Goal: Download file/media

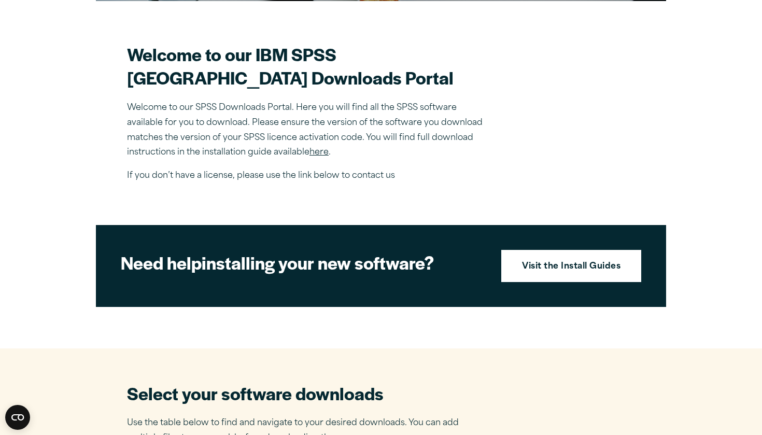
scroll to position [289, 0]
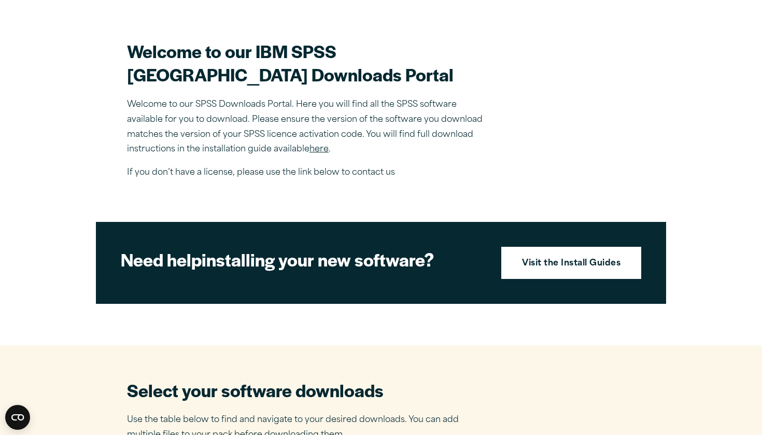
click at [318, 153] on link "here" at bounding box center [318, 149] width 19 height 8
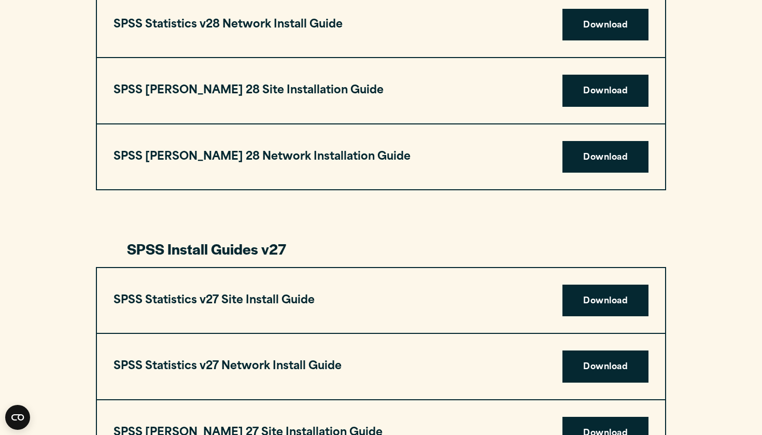
scroll to position [1432, 0]
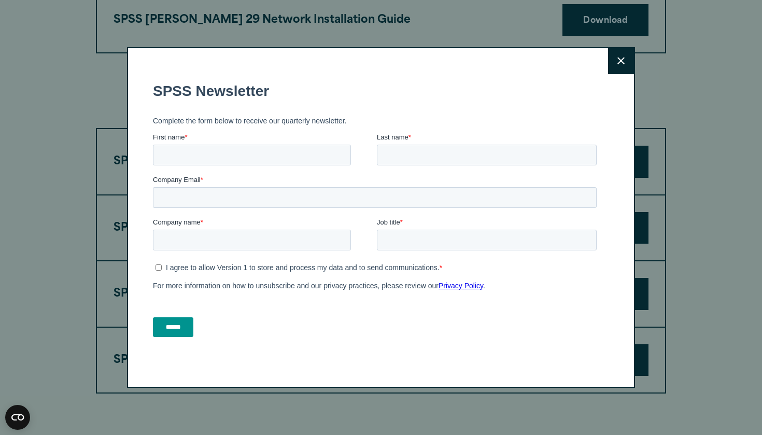
click at [614, 66] on button "Close" at bounding box center [621, 61] width 26 height 26
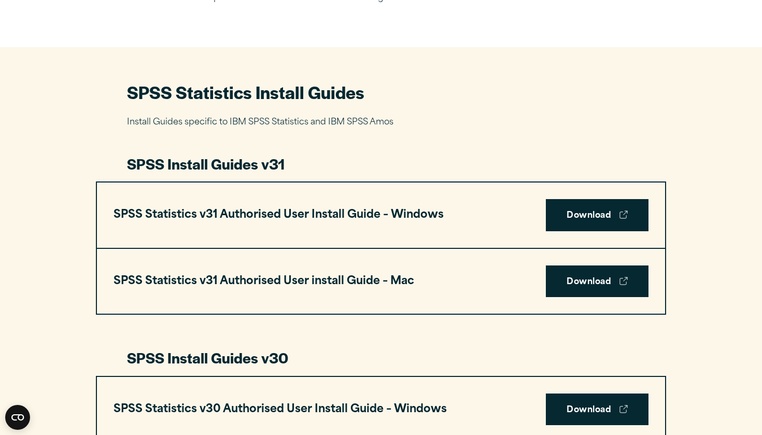
scroll to position [415, 0]
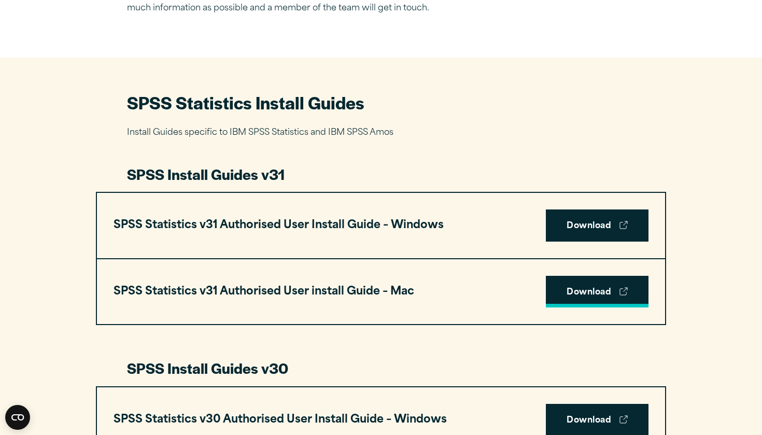
click at [589, 286] on link "Download" at bounding box center [597, 292] width 103 height 32
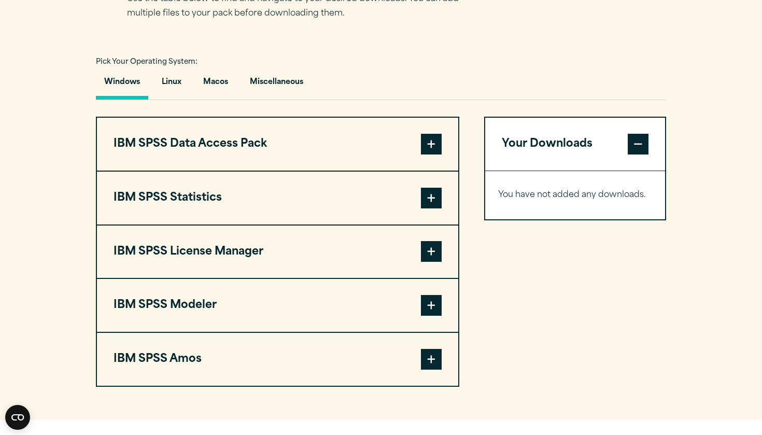
scroll to position [733, 0]
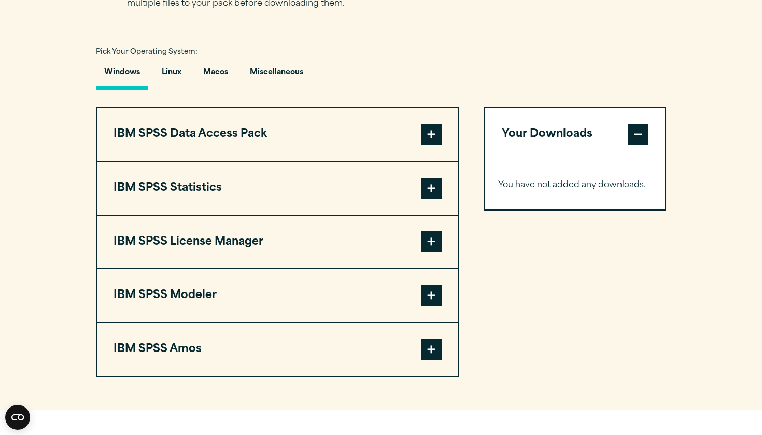
click at [430, 186] on span at bounding box center [431, 188] width 21 height 21
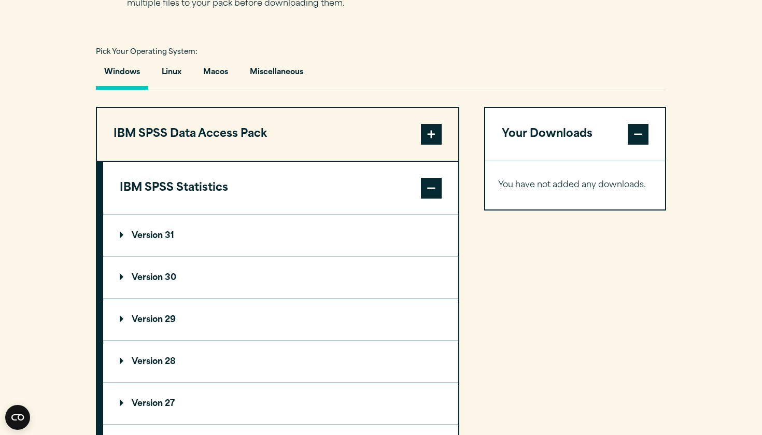
click at [360, 245] on summary "Version 31" at bounding box center [280, 235] width 355 height 41
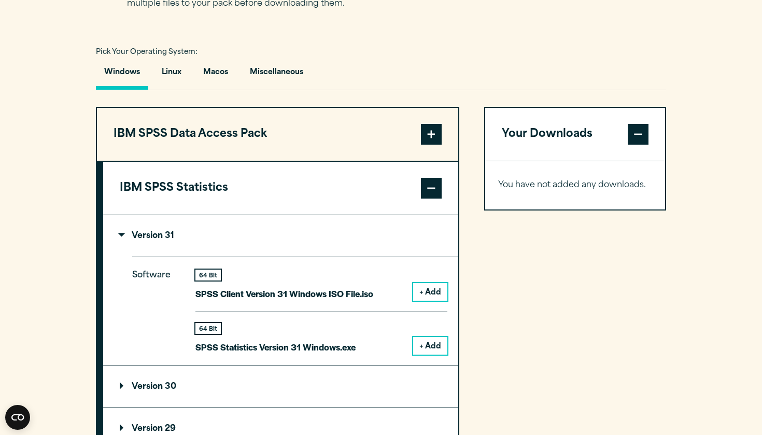
click at [426, 346] on button "+ Add" at bounding box center [430, 346] width 34 height 18
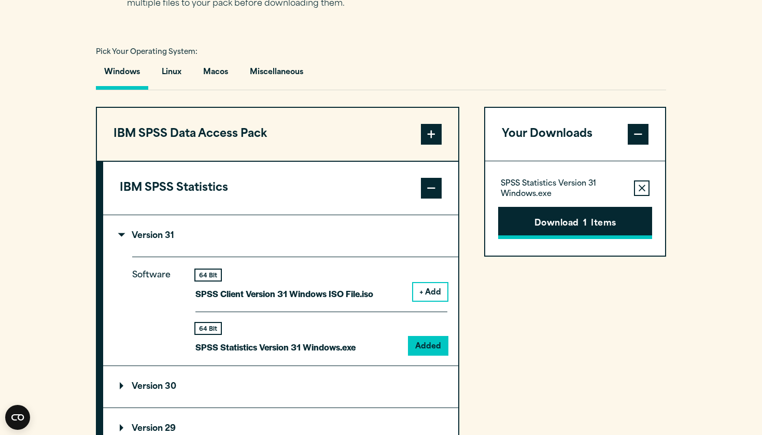
click at [578, 224] on button "Download 1 Items" at bounding box center [575, 223] width 154 height 32
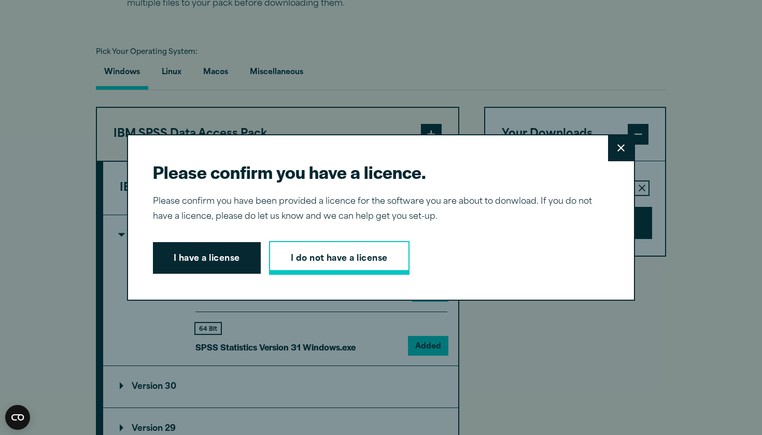
click at [306, 251] on link "I do not have a license" at bounding box center [339, 258] width 140 height 34
click at [616, 152] on button "Close" at bounding box center [621, 148] width 26 height 26
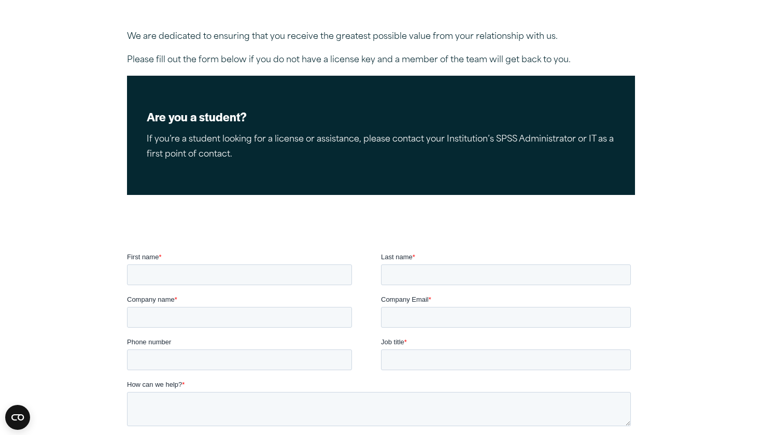
scroll to position [129, 0]
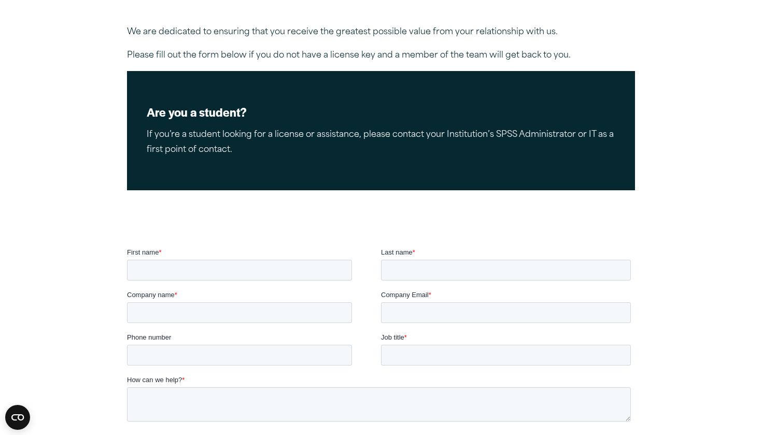
click at [319, 259] on div "First name *" at bounding box center [254, 263] width 254 height 33
type input "******"
type input "**********"
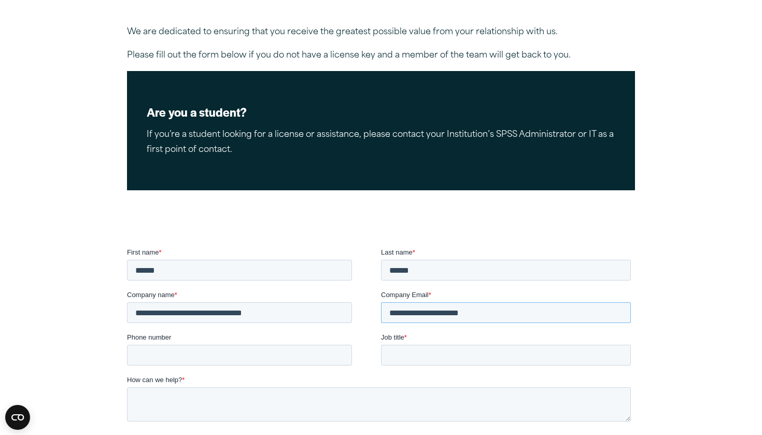
type input "**********"
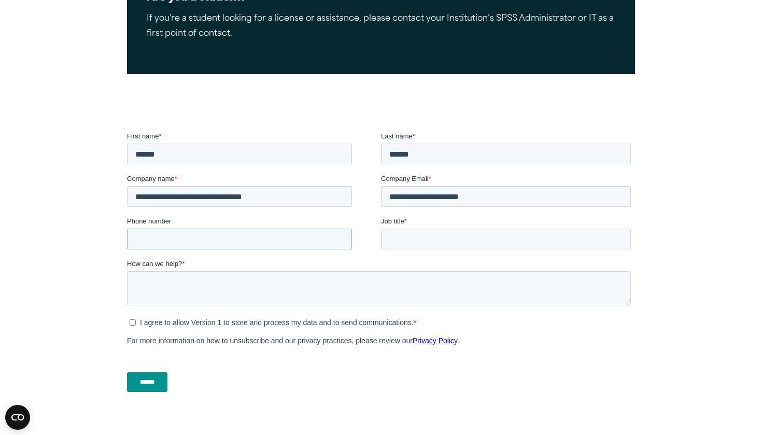
scroll to position [260, 0]
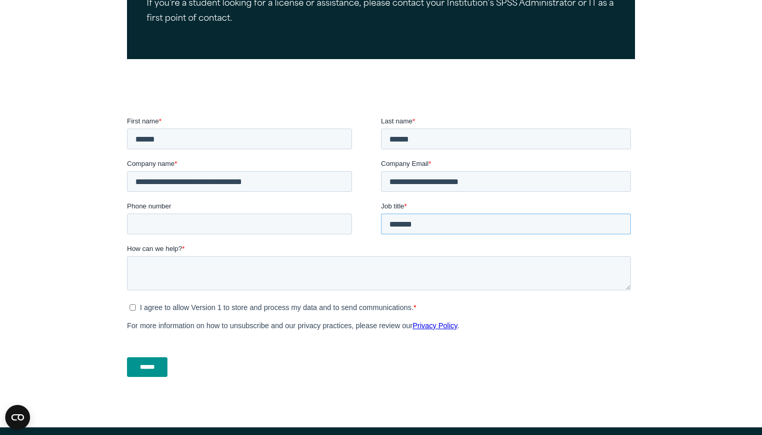
type input "*******"
click at [199, 278] on textarea "How can we help? *" at bounding box center [379, 273] width 504 height 34
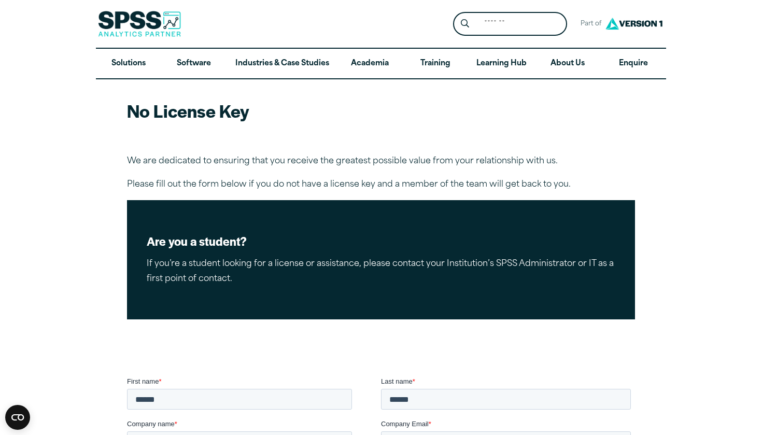
scroll to position [0, 0]
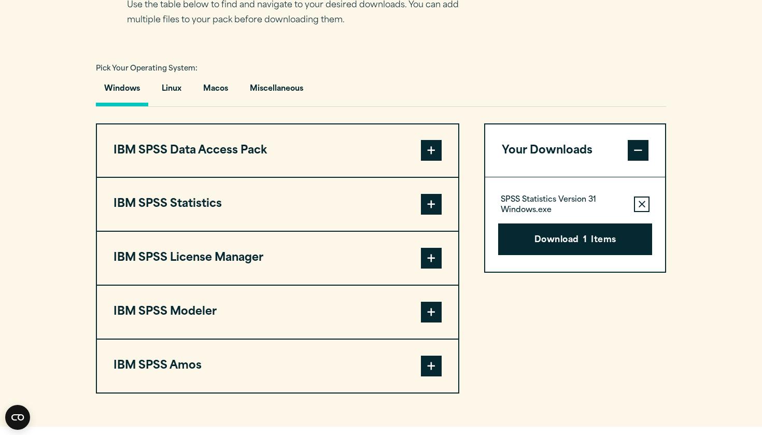
scroll to position [708, 0]
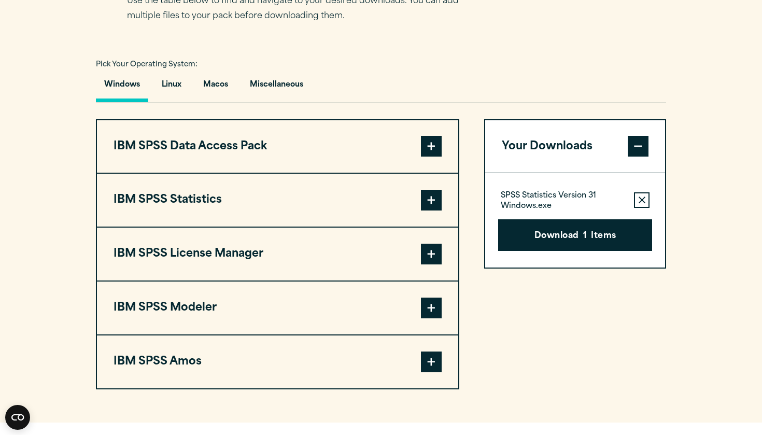
click at [428, 210] on span at bounding box center [431, 200] width 21 height 21
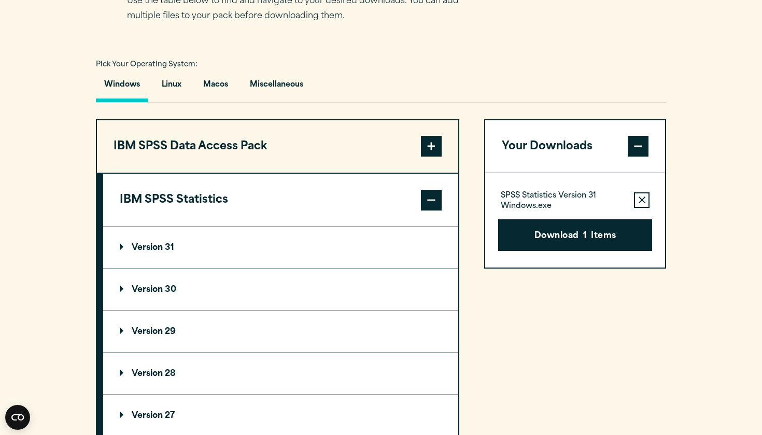
click at [432, 210] on span at bounding box center [431, 200] width 21 height 21
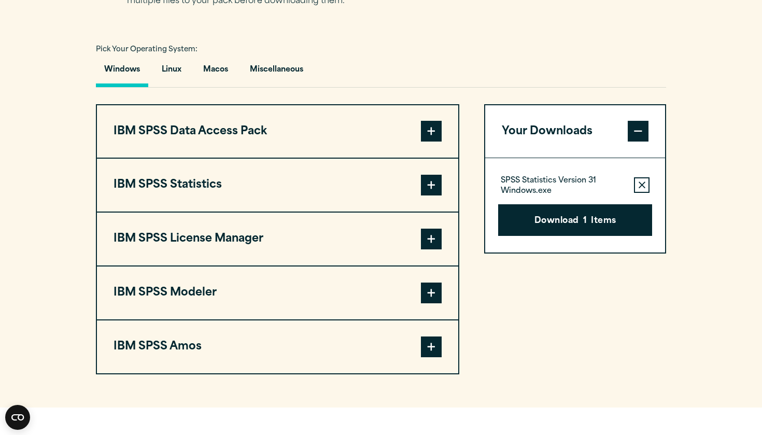
scroll to position [716, 0]
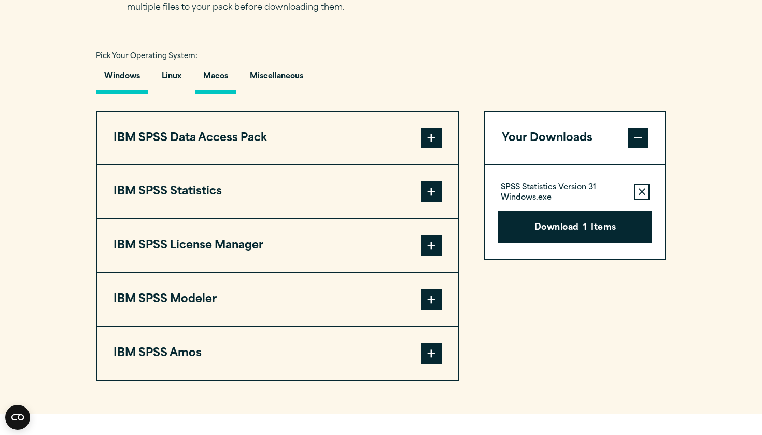
click at [218, 94] on button "Macos" at bounding box center [215, 79] width 41 height 30
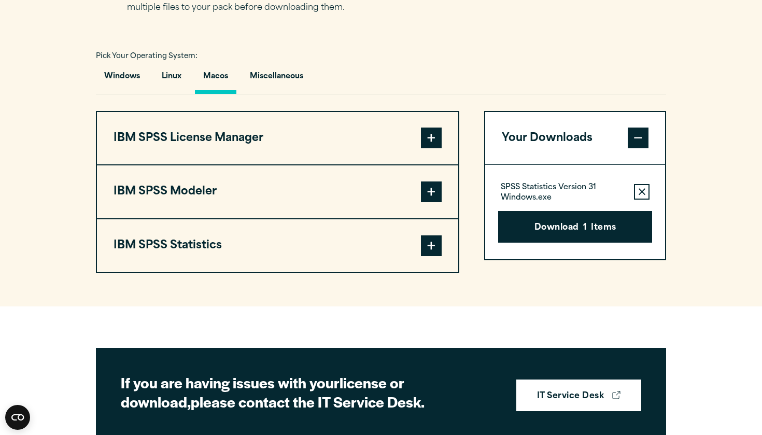
click at [429, 256] on span at bounding box center [431, 245] width 21 height 21
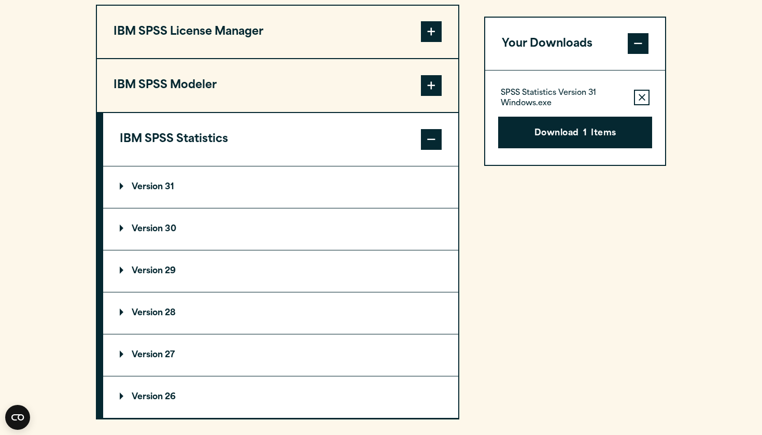
scroll to position [827, 0]
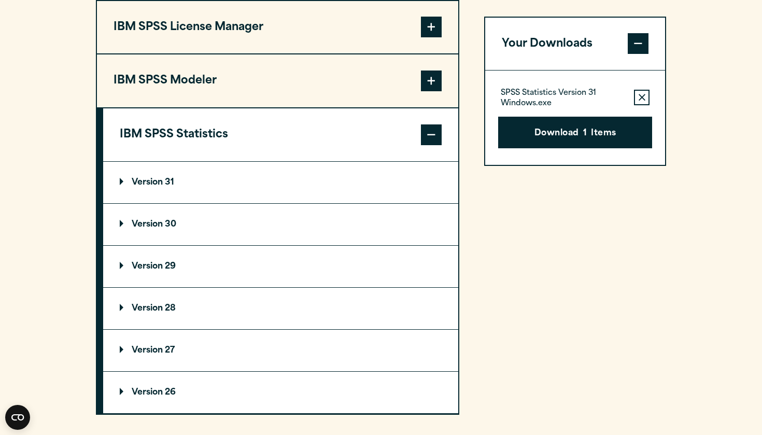
click at [244, 245] on summary "Version 30" at bounding box center [280, 224] width 355 height 41
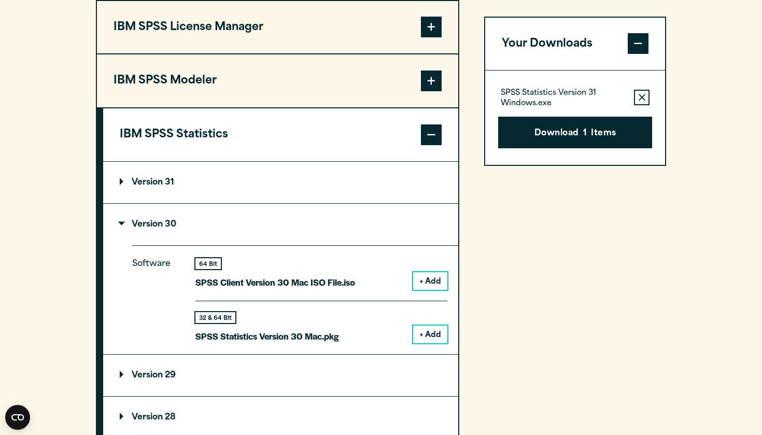
click at [423, 343] on button "+ Add" at bounding box center [430, 335] width 34 height 18
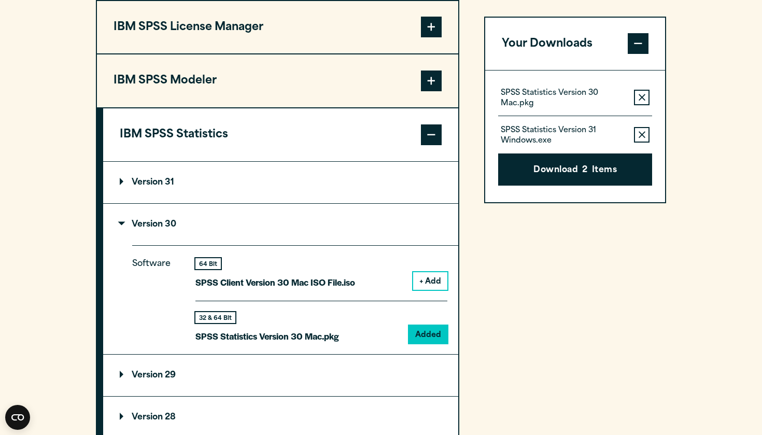
click at [644, 137] on button "Remove this item from your software download list" at bounding box center [642, 136] width 16 height 16
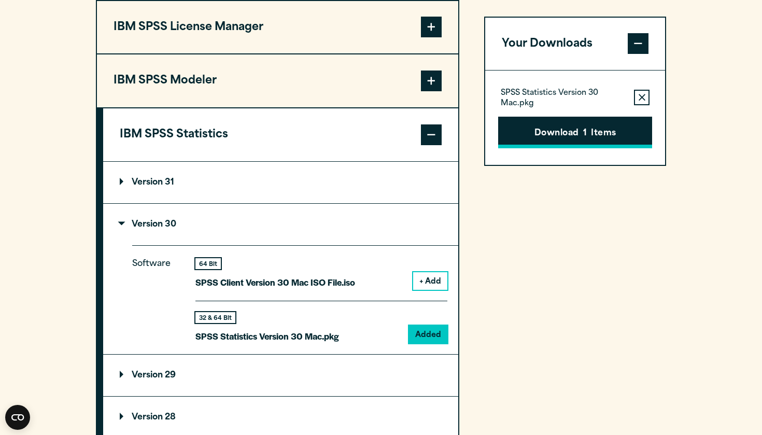
click at [565, 131] on button "Download 1 Items" at bounding box center [575, 133] width 154 height 32
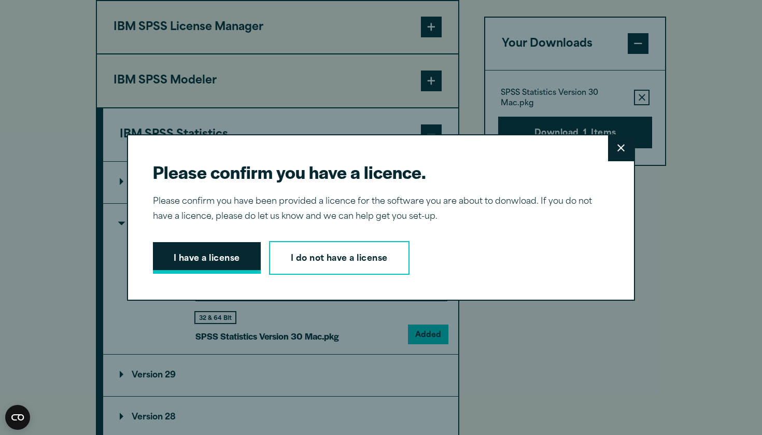
click at [203, 252] on button "I have a license" at bounding box center [207, 258] width 108 height 32
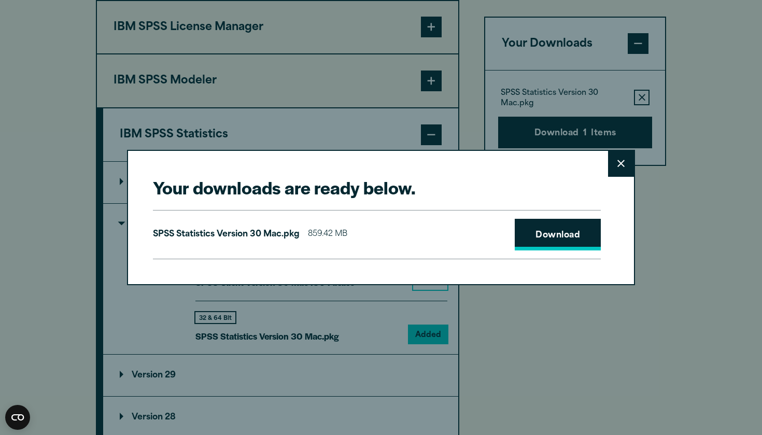
click at [539, 244] on link "Download" at bounding box center [558, 235] width 86 height 32
